Goal: Information Seeking & Learning: Find specific fact

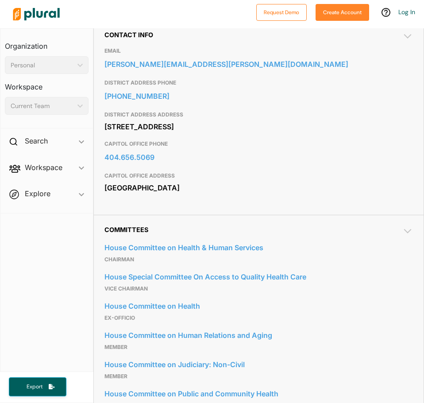
scroll to position [221, 0]
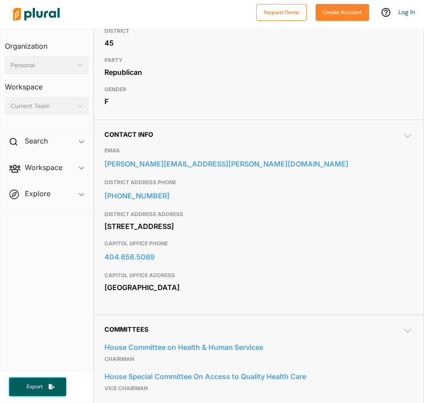
drag, startPoint x: 171, startPoint y: 162, endPoint x: 357, endPoint y: 174, distance: 186.2
click at [377, 183] on h3 "DISTRICT ADDRESS PHONE" at bounding box center [258, 182] width 308 height 11
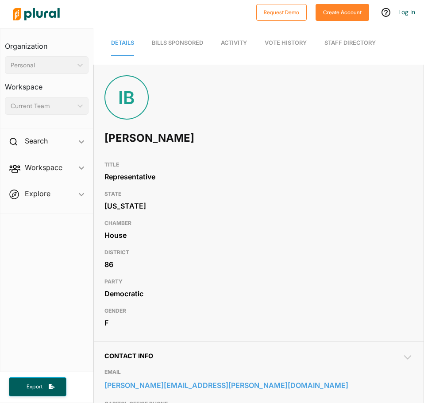
scroll to position [44, 0]
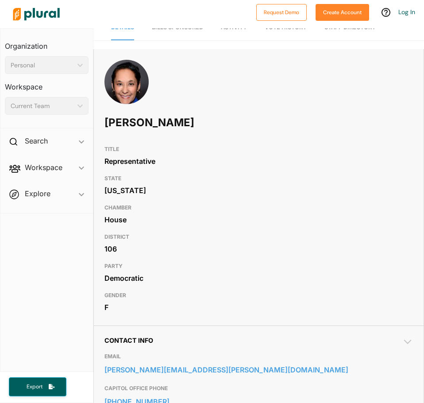
scroll to position [44, 0]
